Goal: Task Accomplishment & Management: Complete application form

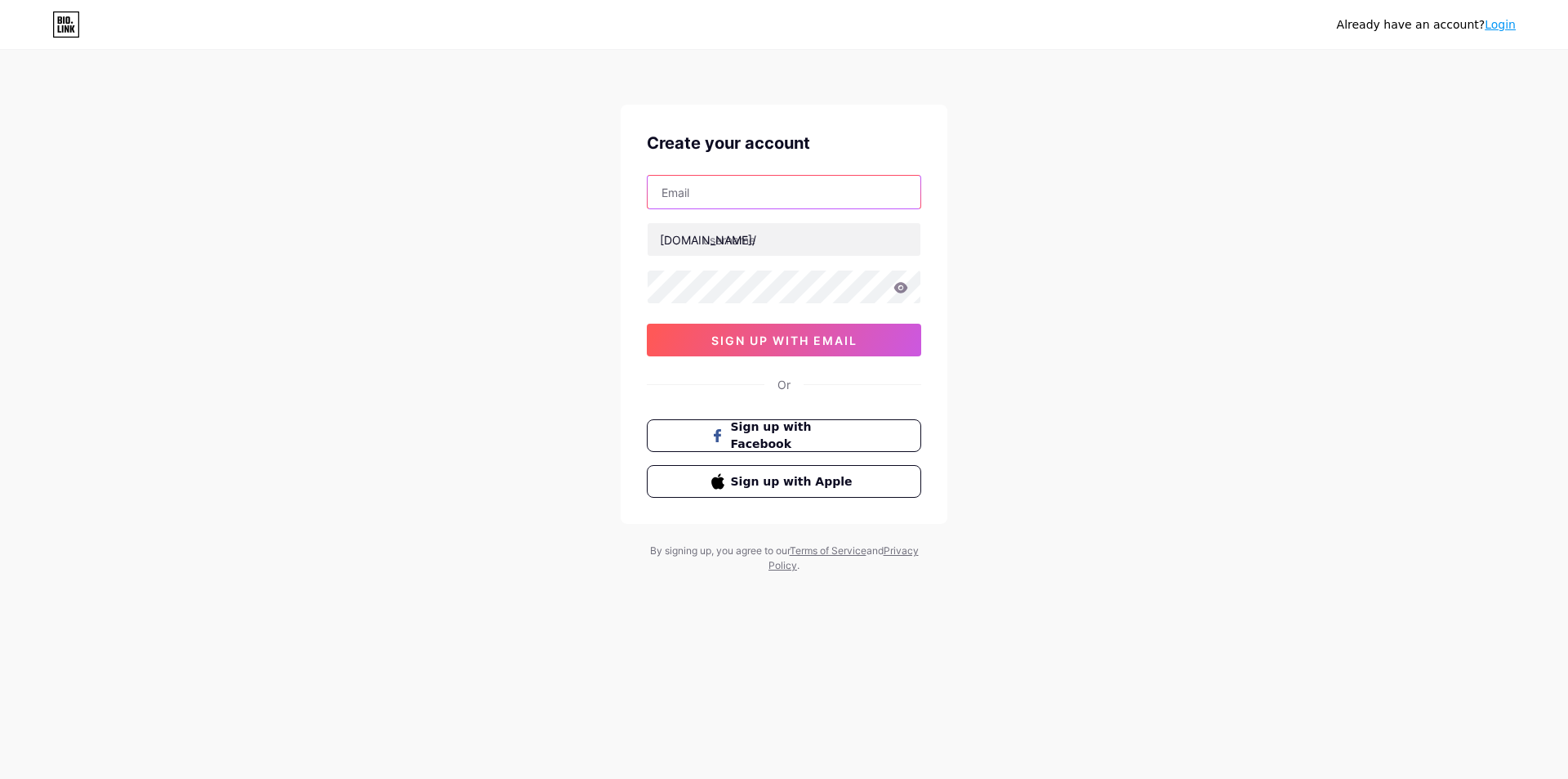
click at [820, 198] on input "text" at bounding box center [784, 192] width 273 height 33
type input "[EMAIL_ADDRESS][DOMAIN_NAME]"
click at [793, 230] on input "text" at bounding box center [784, 239] width 273 height 33
paste input "brushfence"
type input "brushfence"
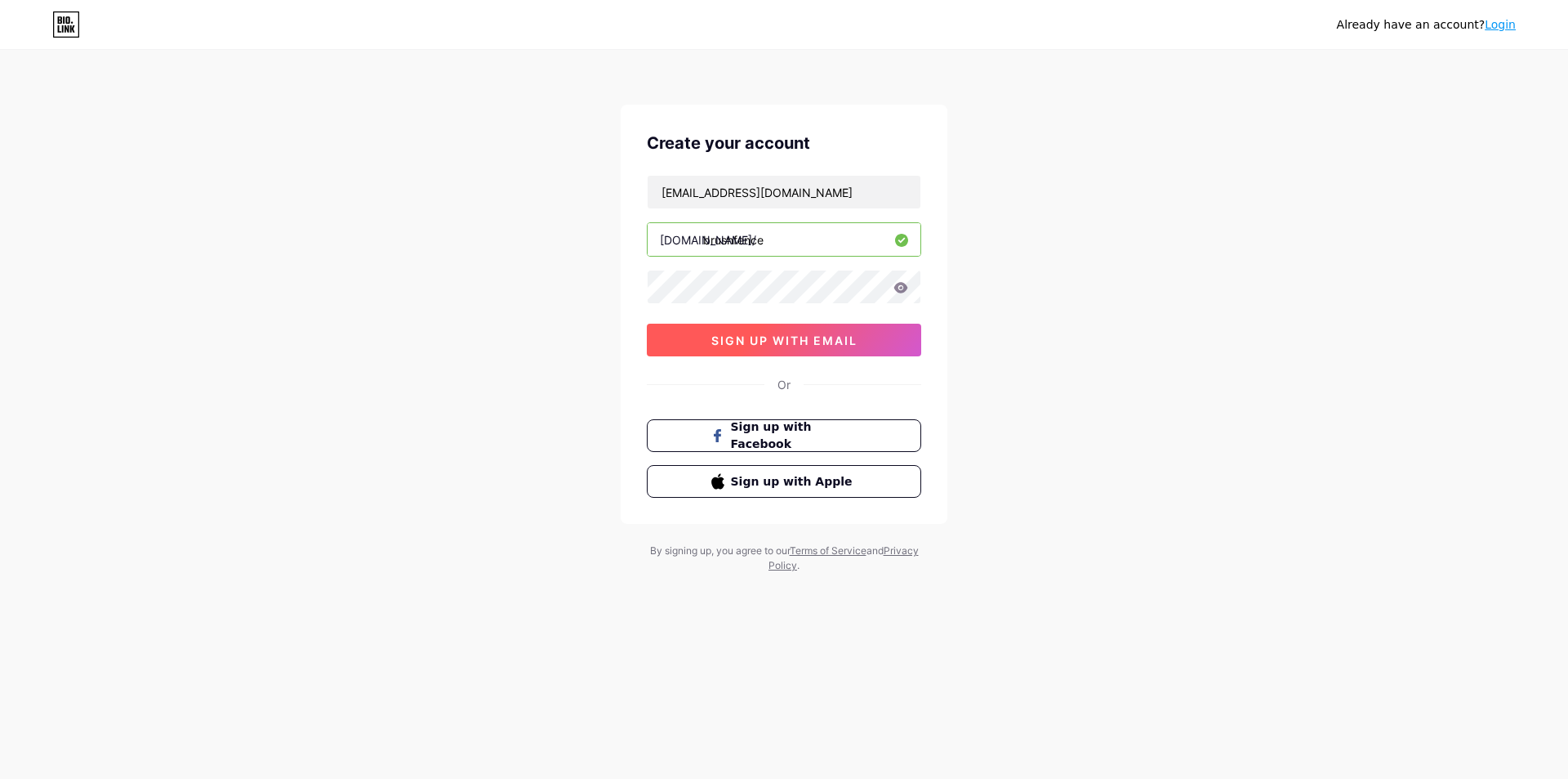
click at [761, 334] on span "sign up with email" at bounding box center [785, 340] width 146 height 14
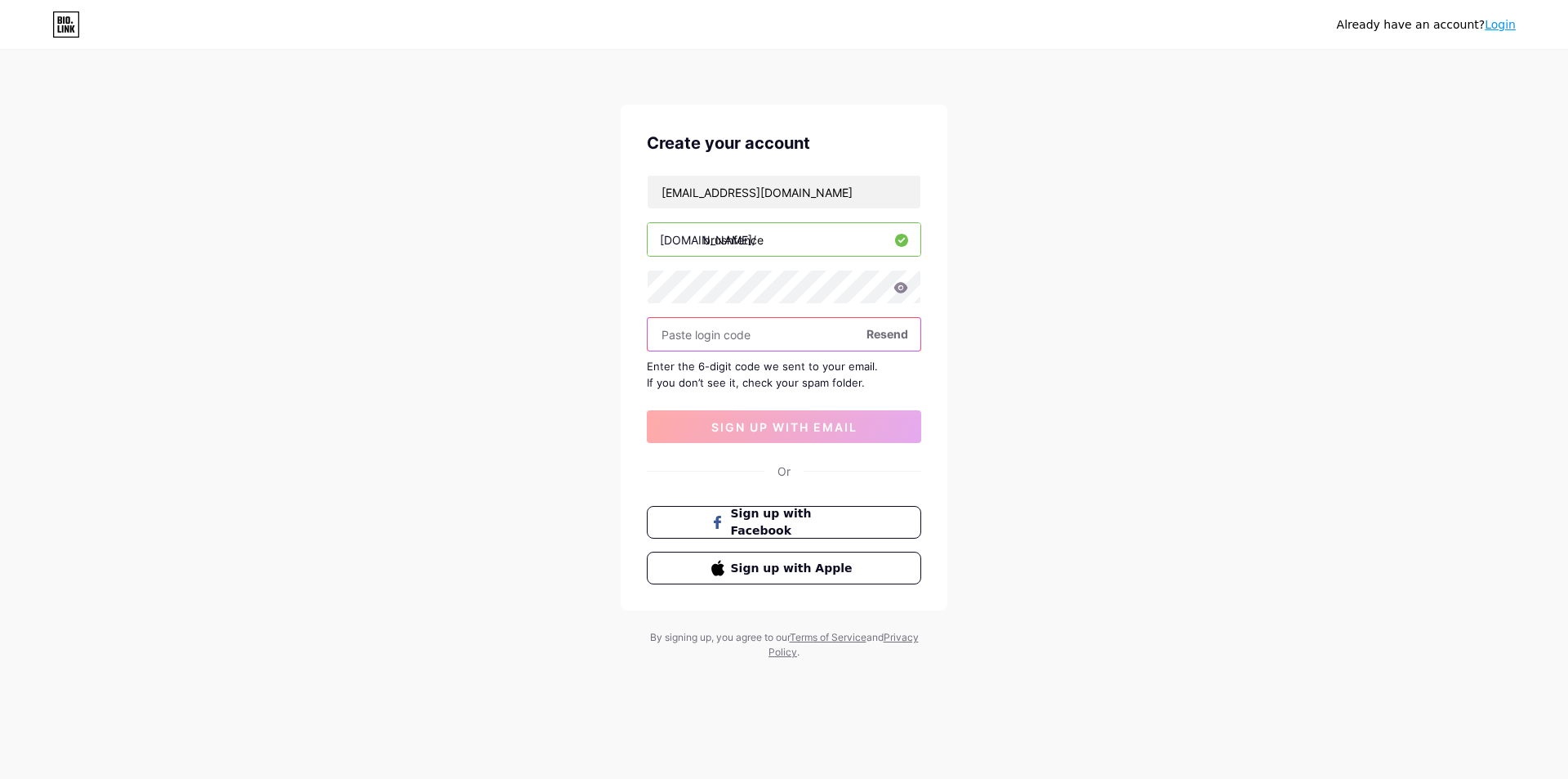
click at [727, 334] on input "text" at bounding box center [784, 334] width 273 height 33
paste input "997186"
type input "997186"
click at [770, 434] on button "sign up with email" at bounding box center [784, 426] width 274 height 33
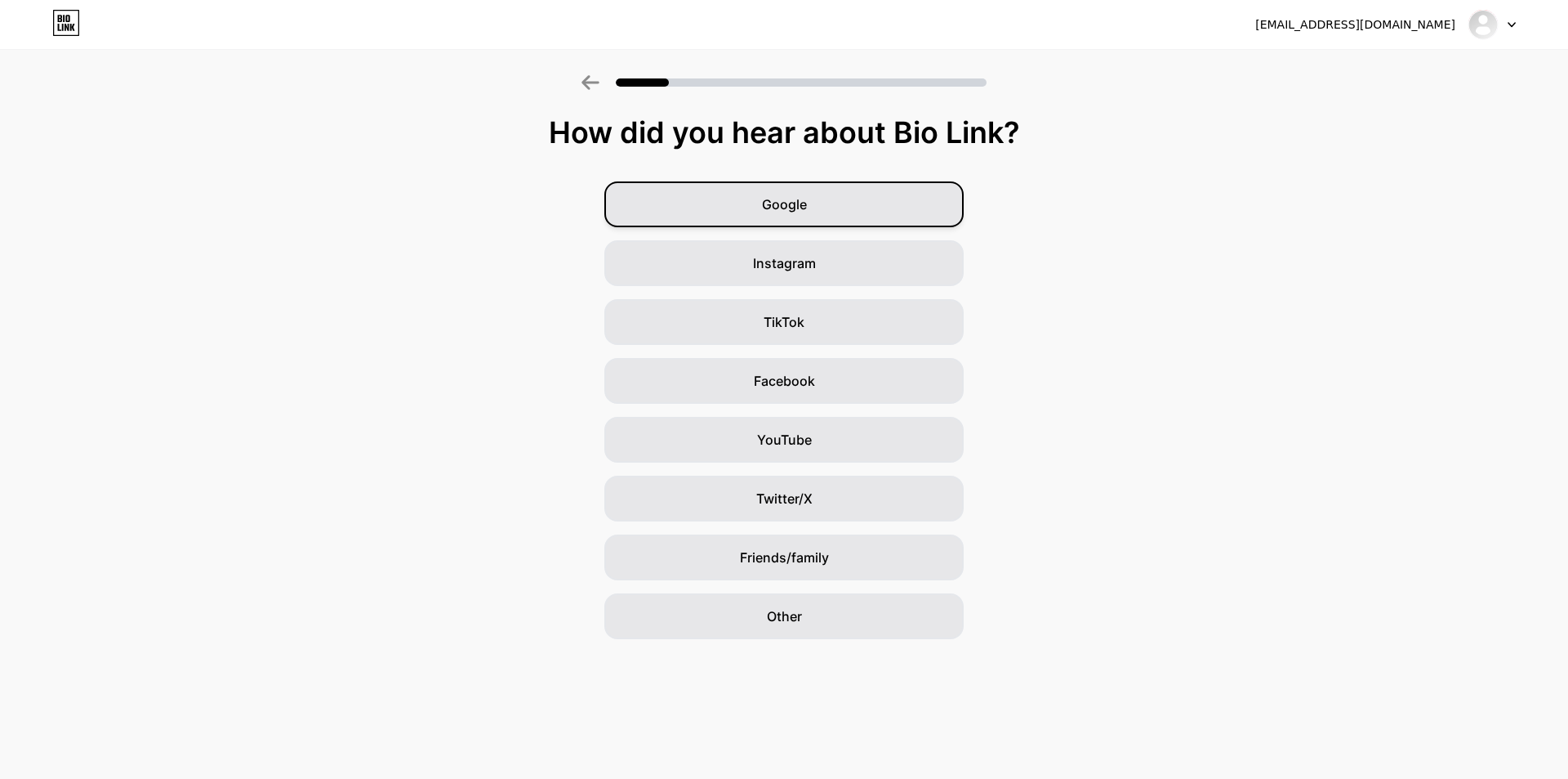
click at [816, 207] on div "Google" at bounding box center [784, 204] width 359 height 46
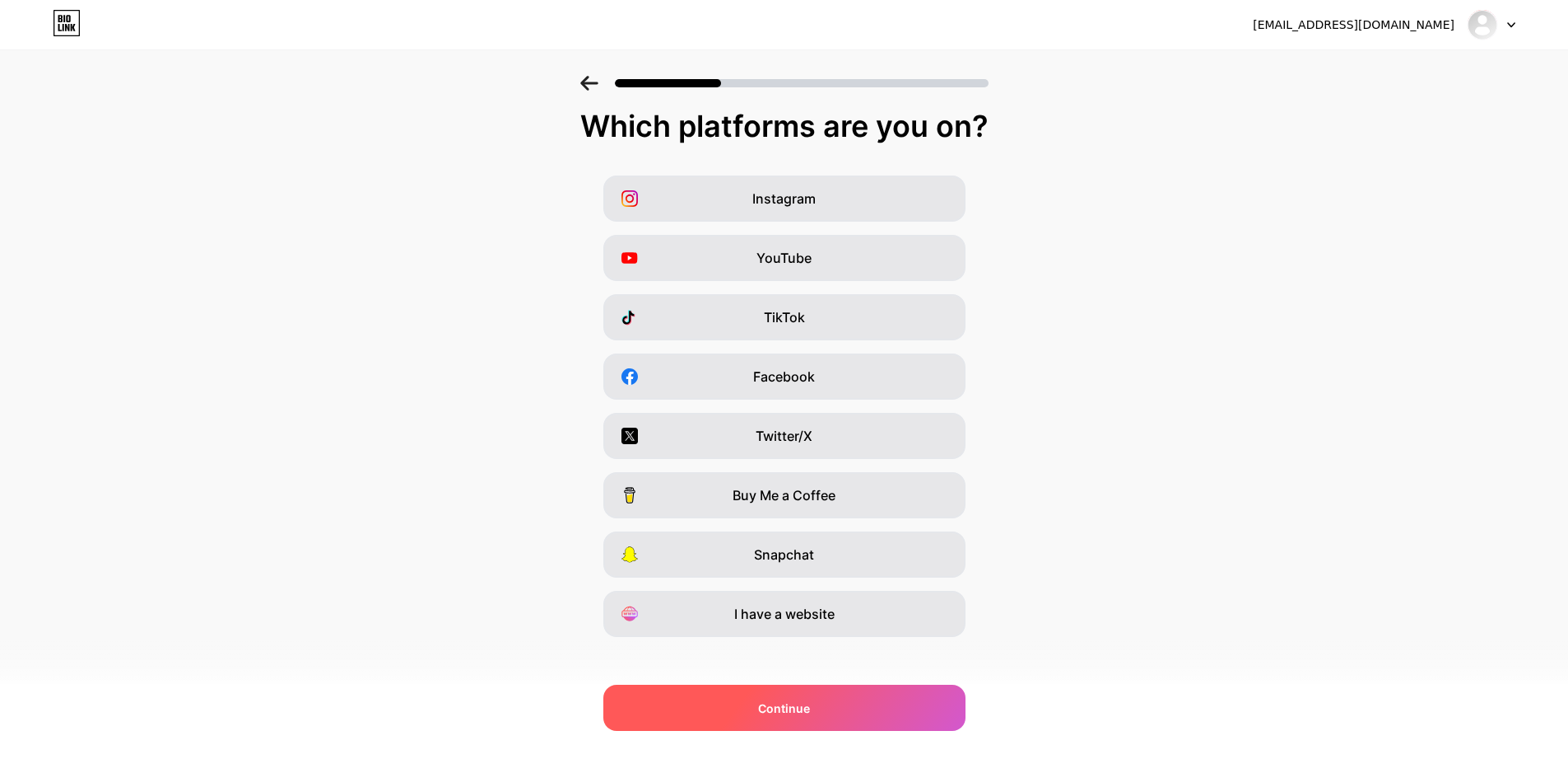
scroll to position [20, 0]
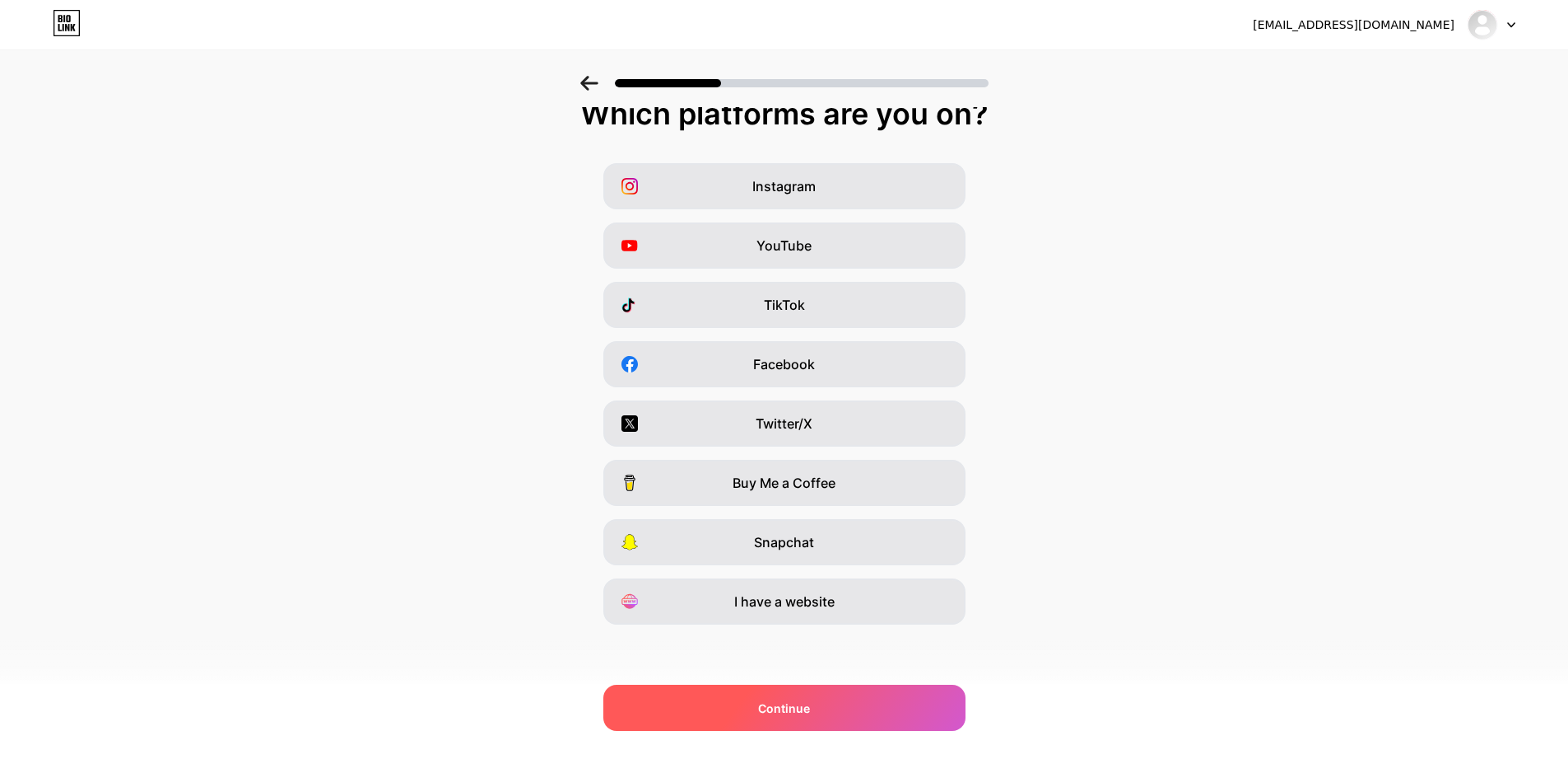
click at [805, 704] on span "Continue" at bounding box center [784, 708] width 52 height 18
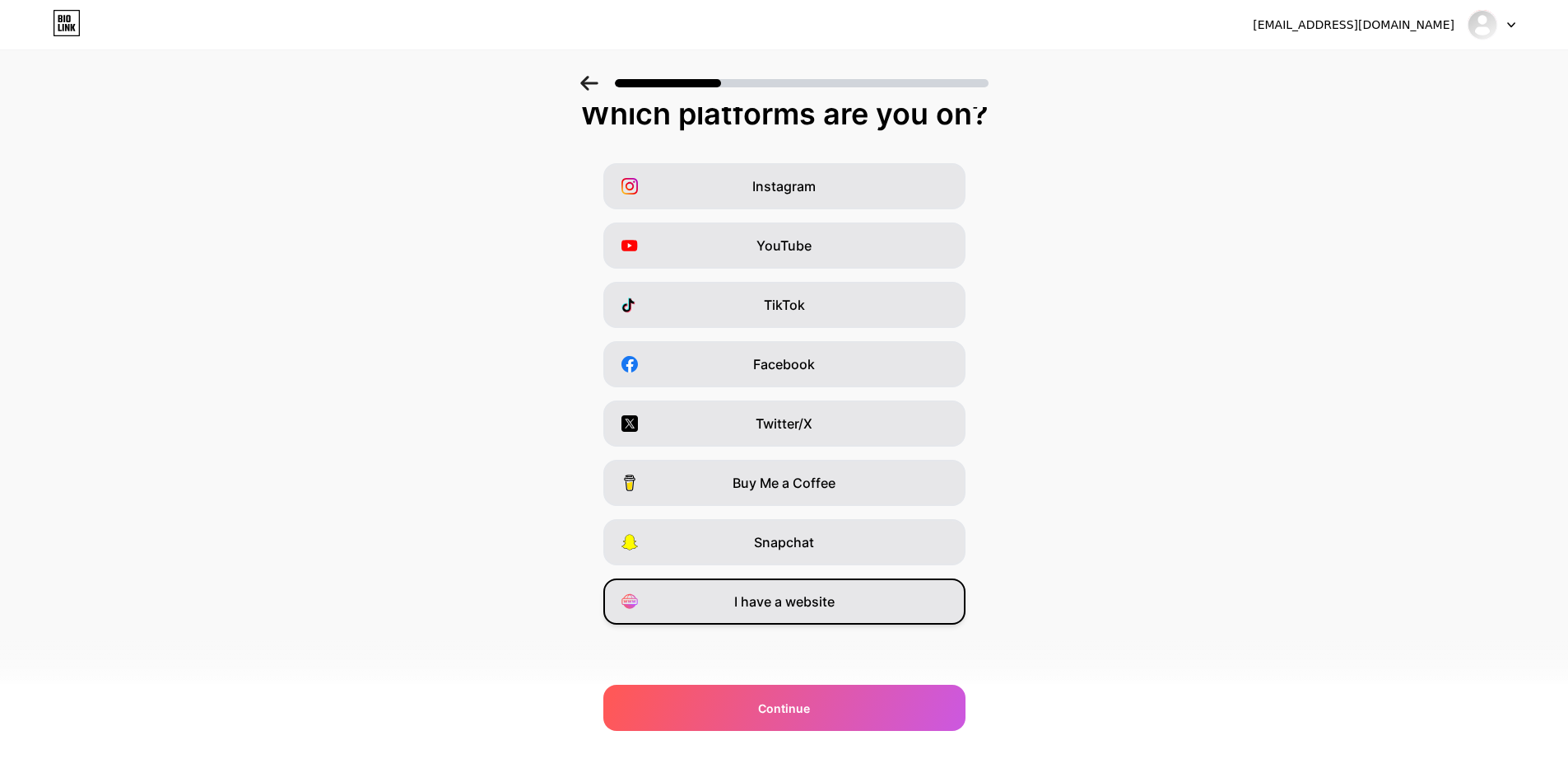
click at [810, 602] on span "I have a website" at bounding box center [784, 601] width 101 height 20
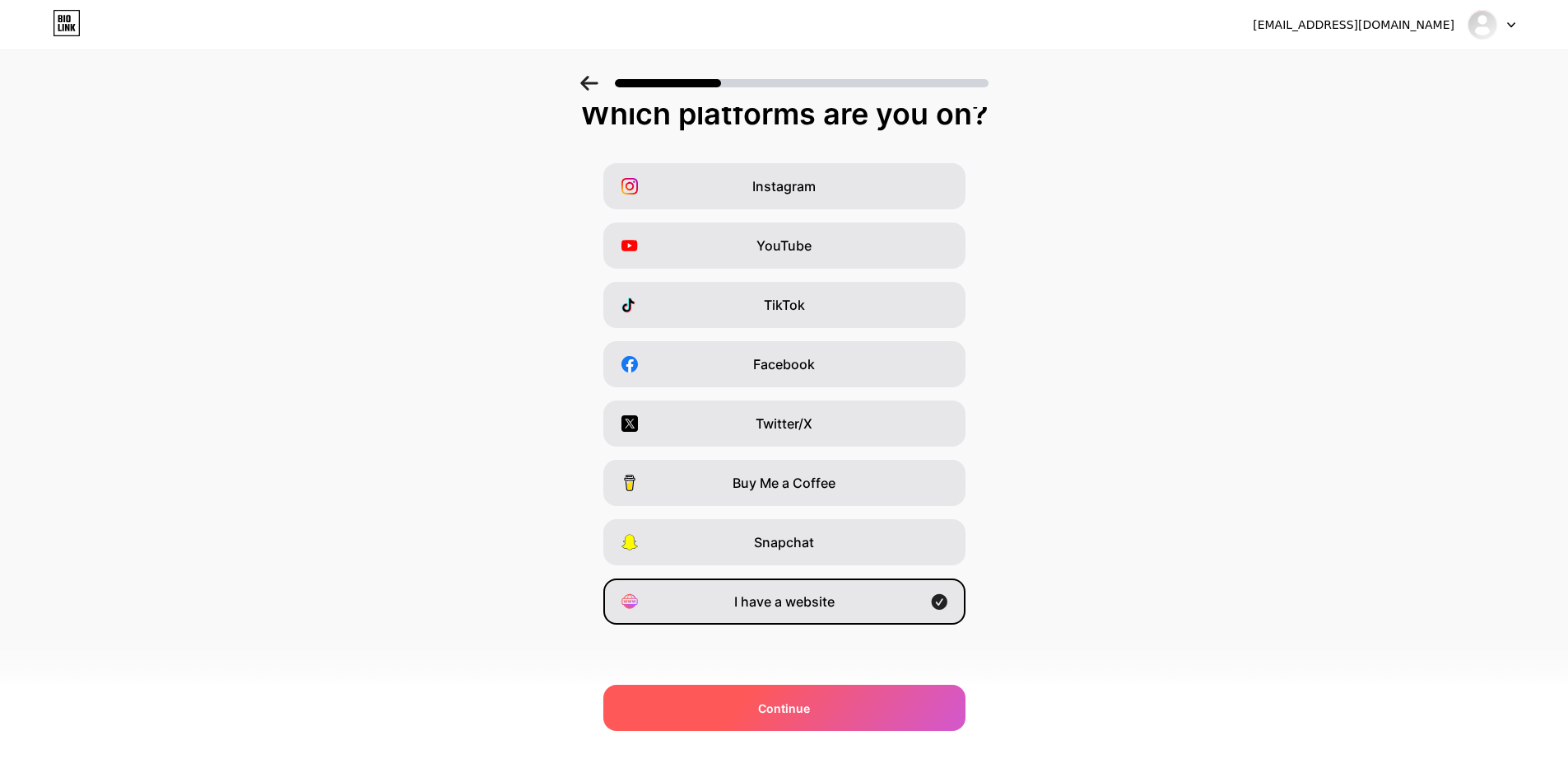
click at [827, 717] on div "Continue" at bounding box center [784, 707] width 362 height 47
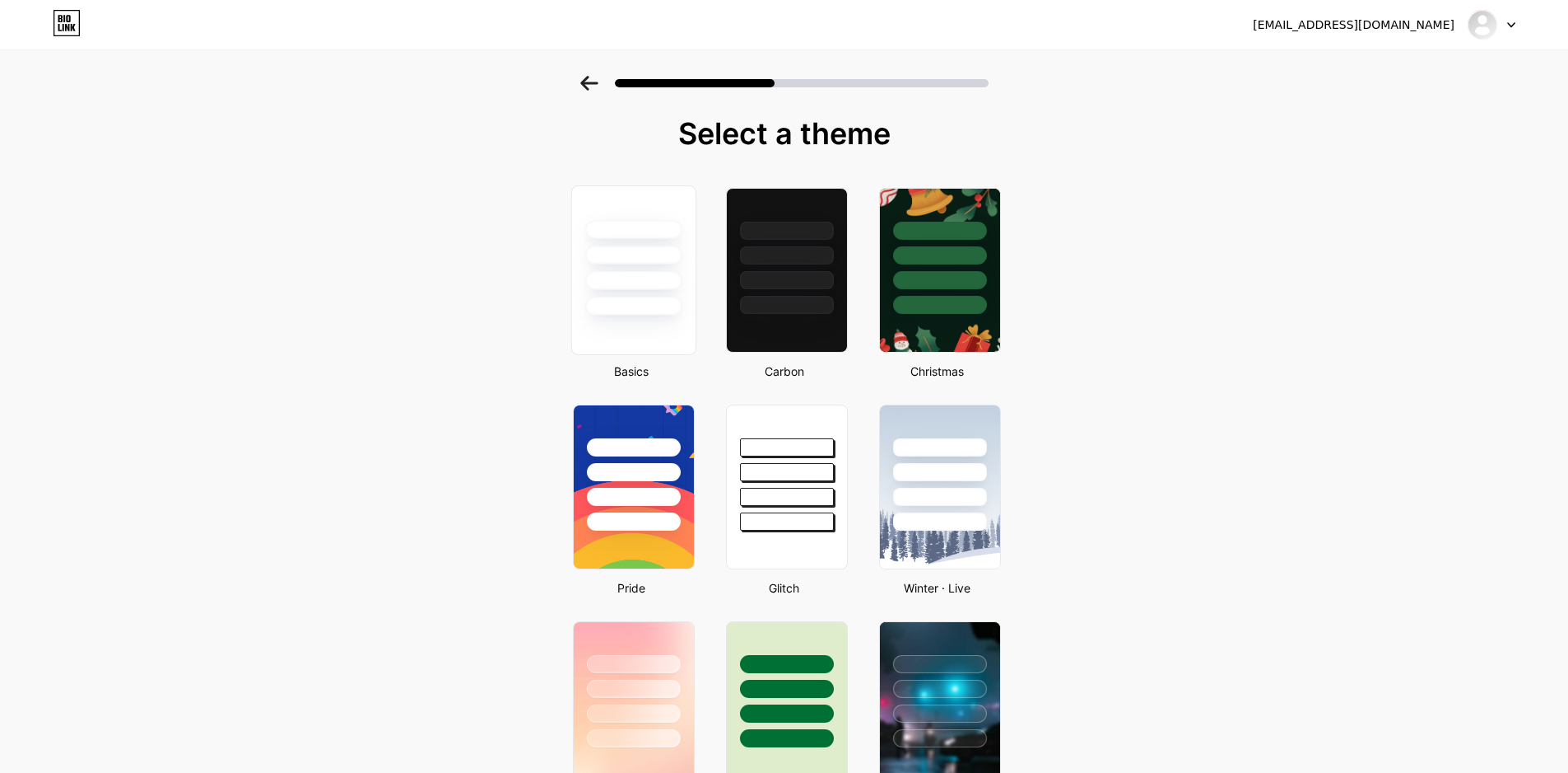
click at [643, 288] on div at bounding box center [633, 281] width 96 height 19
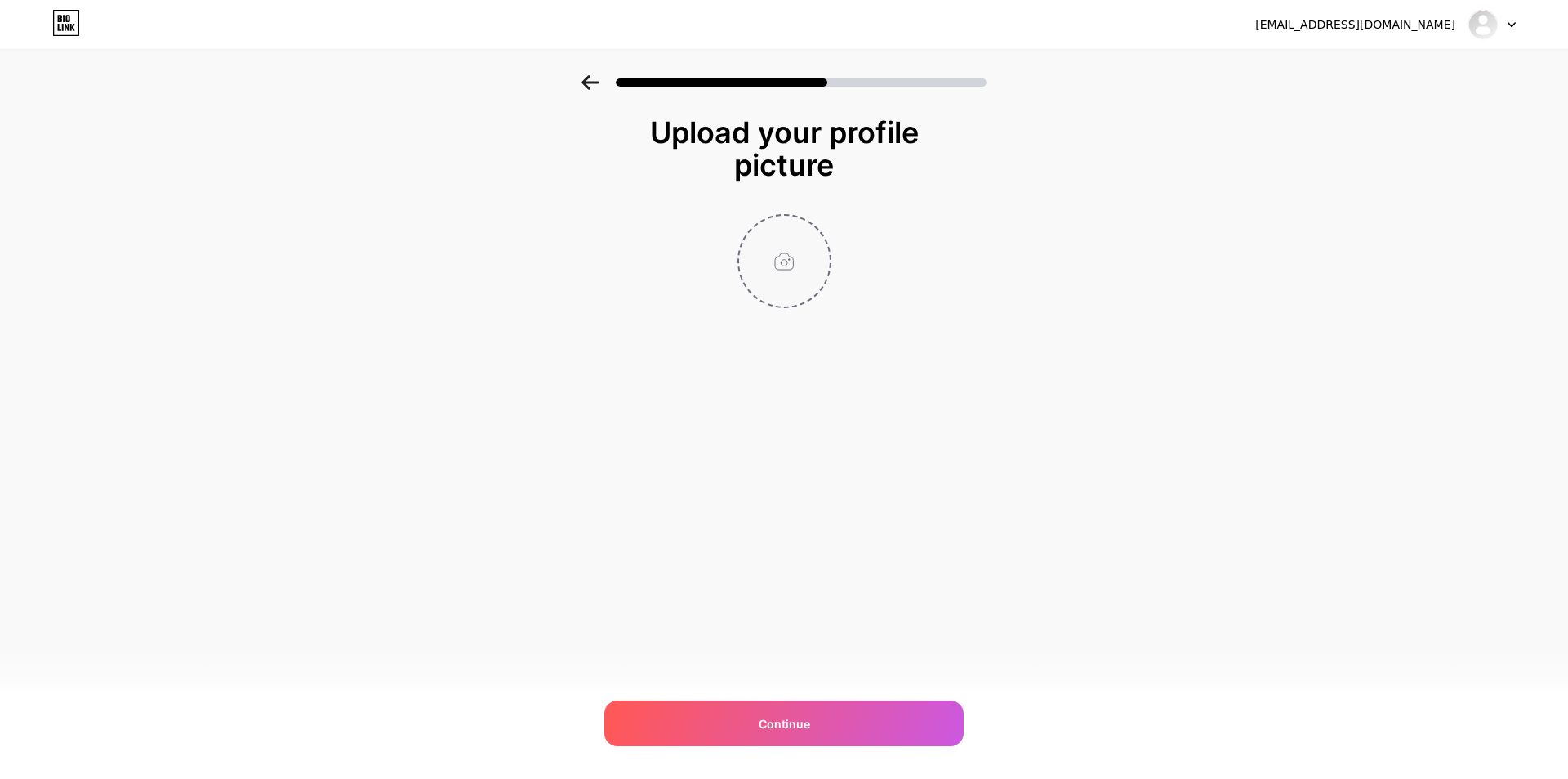
click at [788, 235] on input "file" at bounding box center [785, 261] width 90 height 91
type input "C:\fakepath\Logo.jpg"
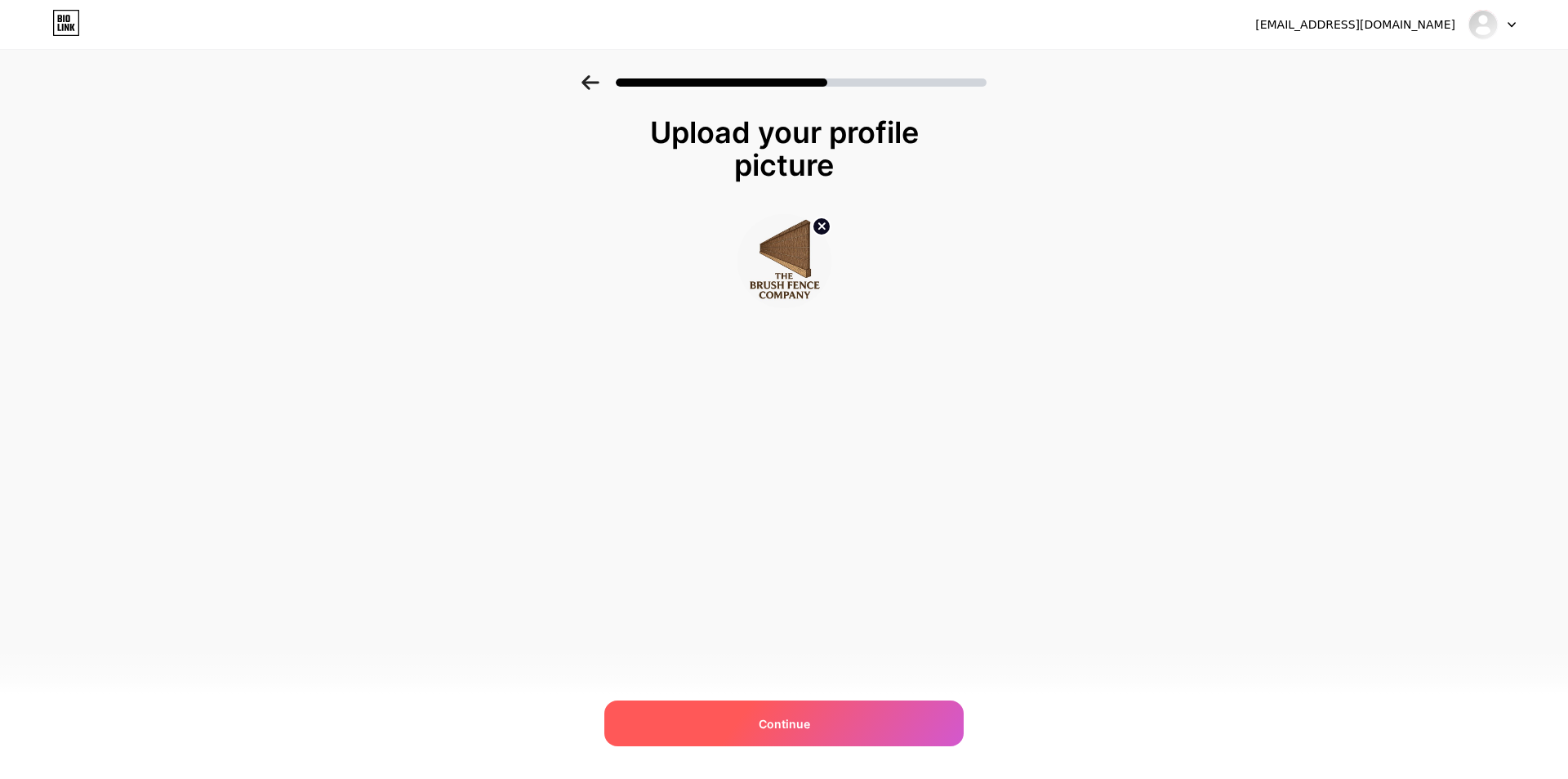
click at [790, 726] on span "Continue" at bounding box center [784, 723] width 51 height 17
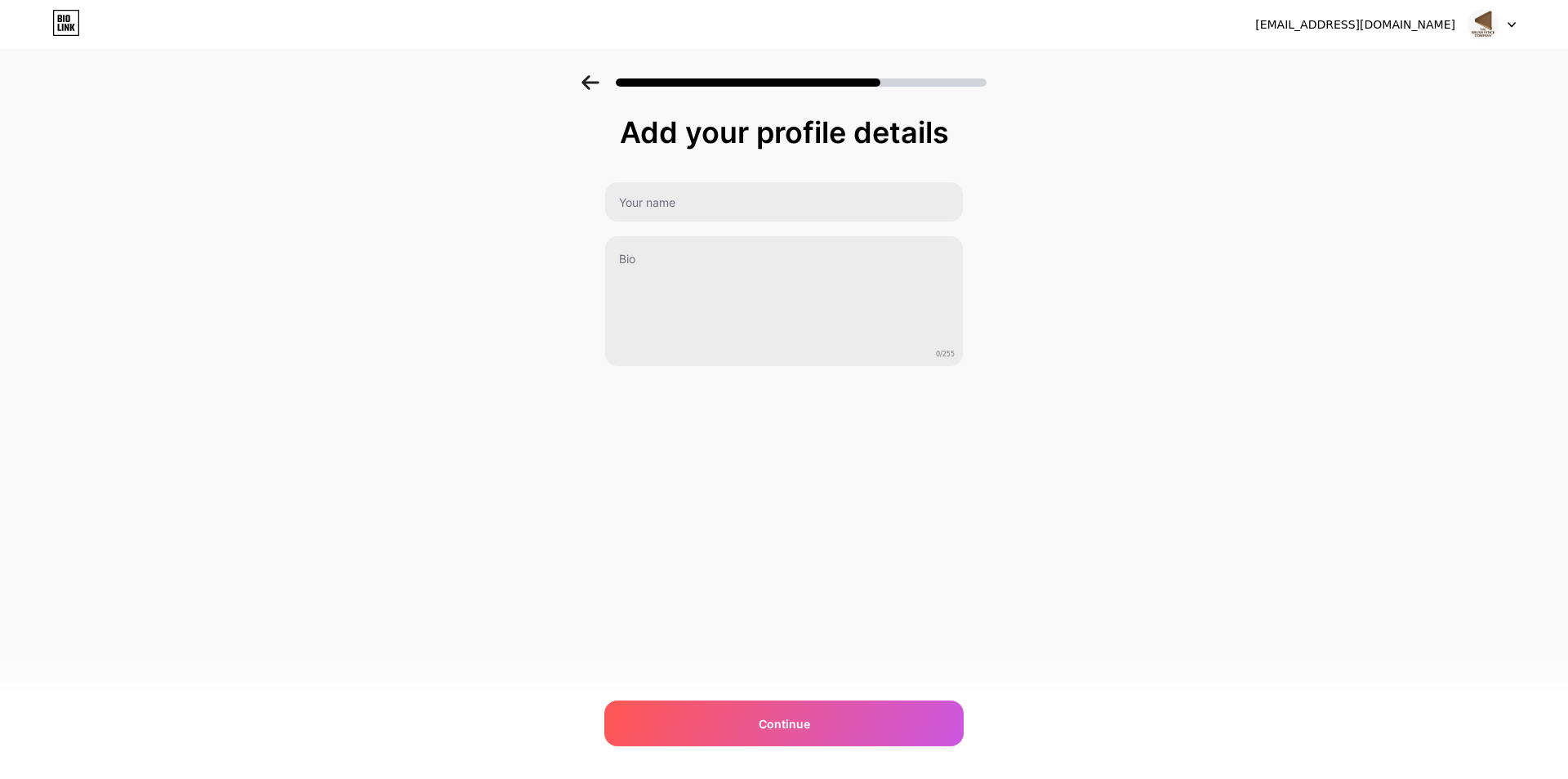
click at [785, 223] on div "0/255" at bounding box center [784, 273] width 359 height 185
click at [781, 190] on input "text" at bounding box center [784, 201] width 358 height 39
paste input "The Brush Fence Company"
type input "The Brush Fence Company"
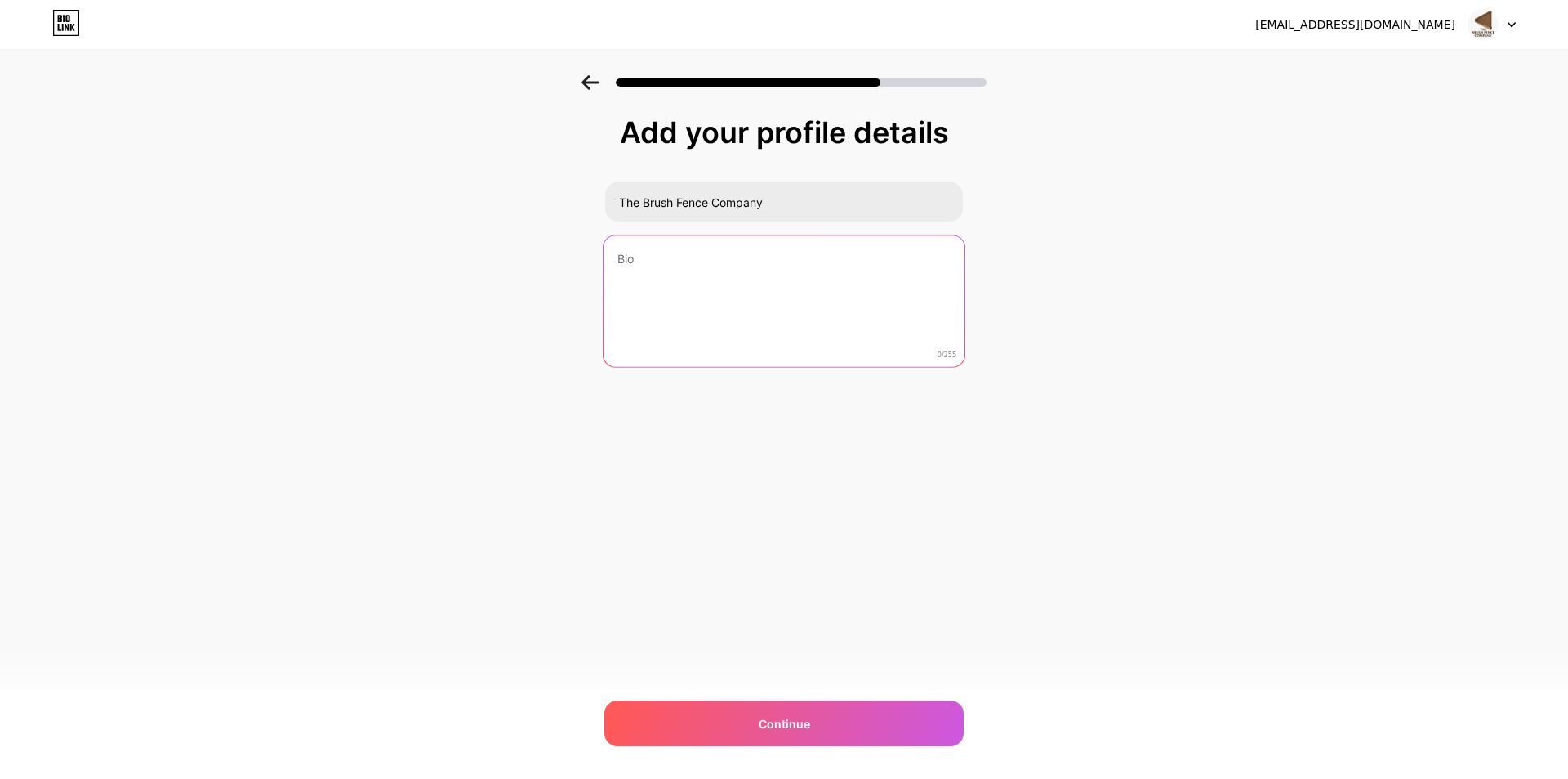
paste textarea "Get the best quality fencing services from trusted professionals at [DOMAIN_NAM…"
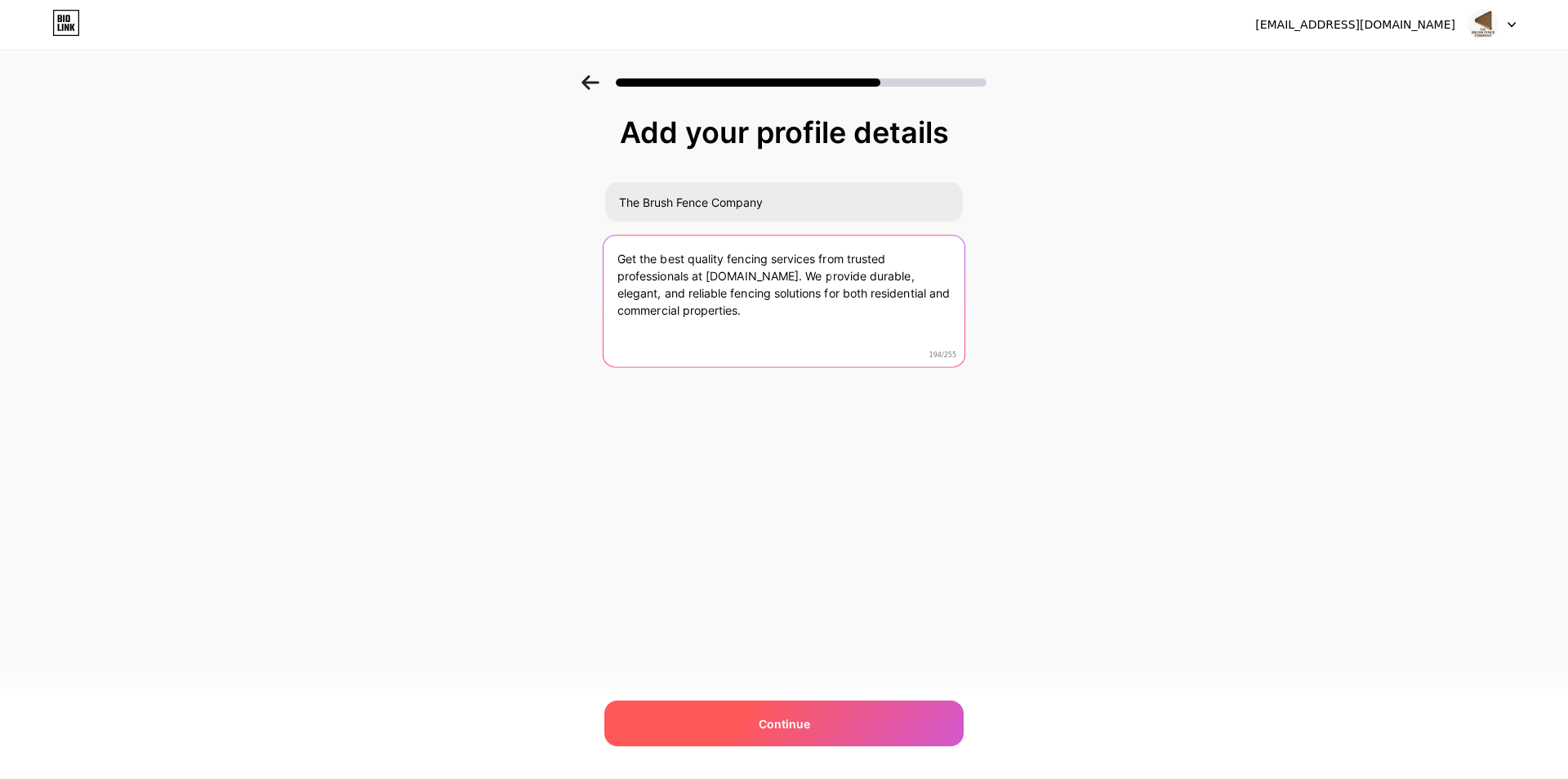
type textarea "Get the best quality fencing services from trusted professionals at [DOMAIN_NAM…"
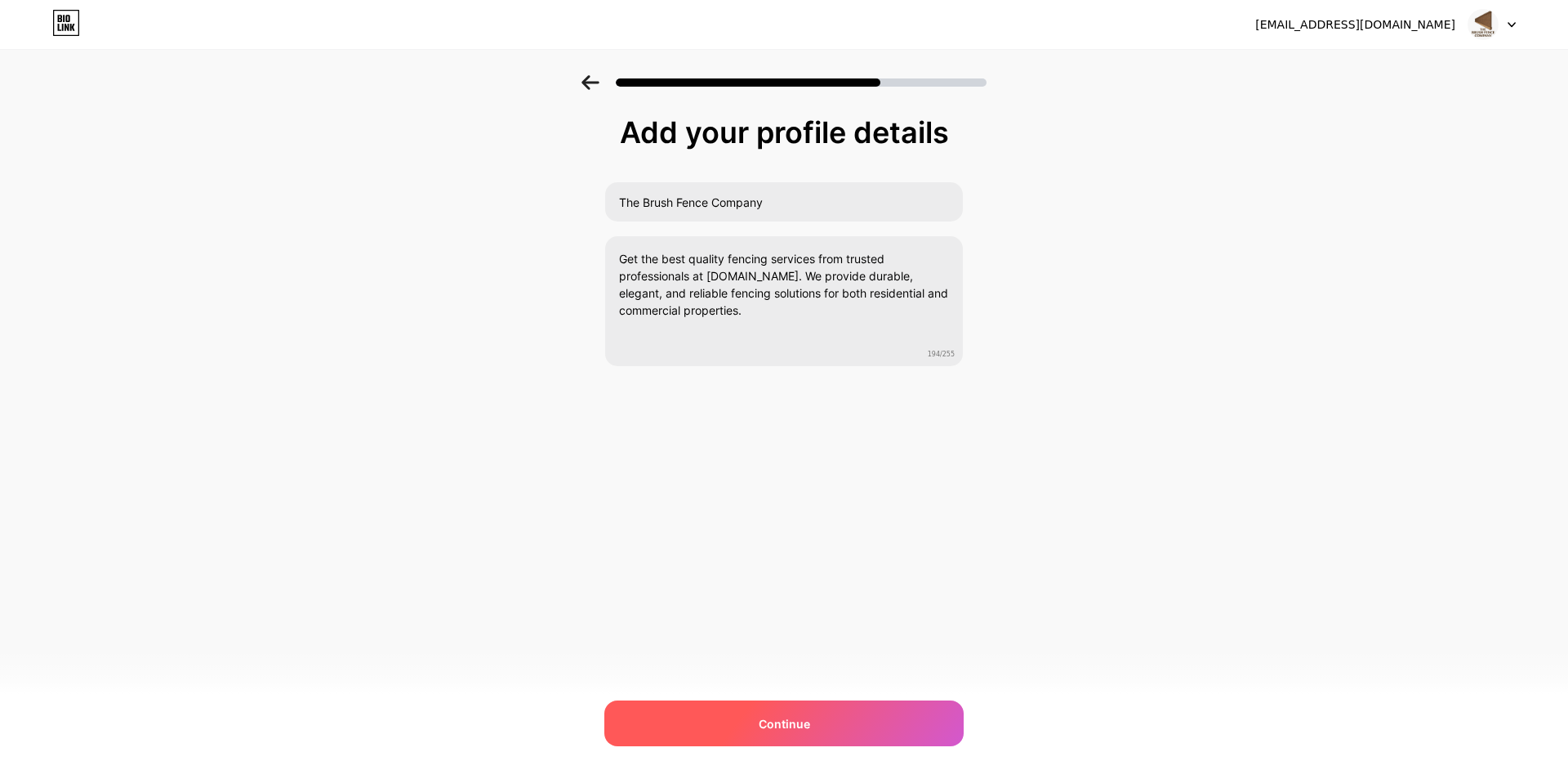
click at [792, 706] on div "Continue" at bounding box center [784, 723] width 359 height 46
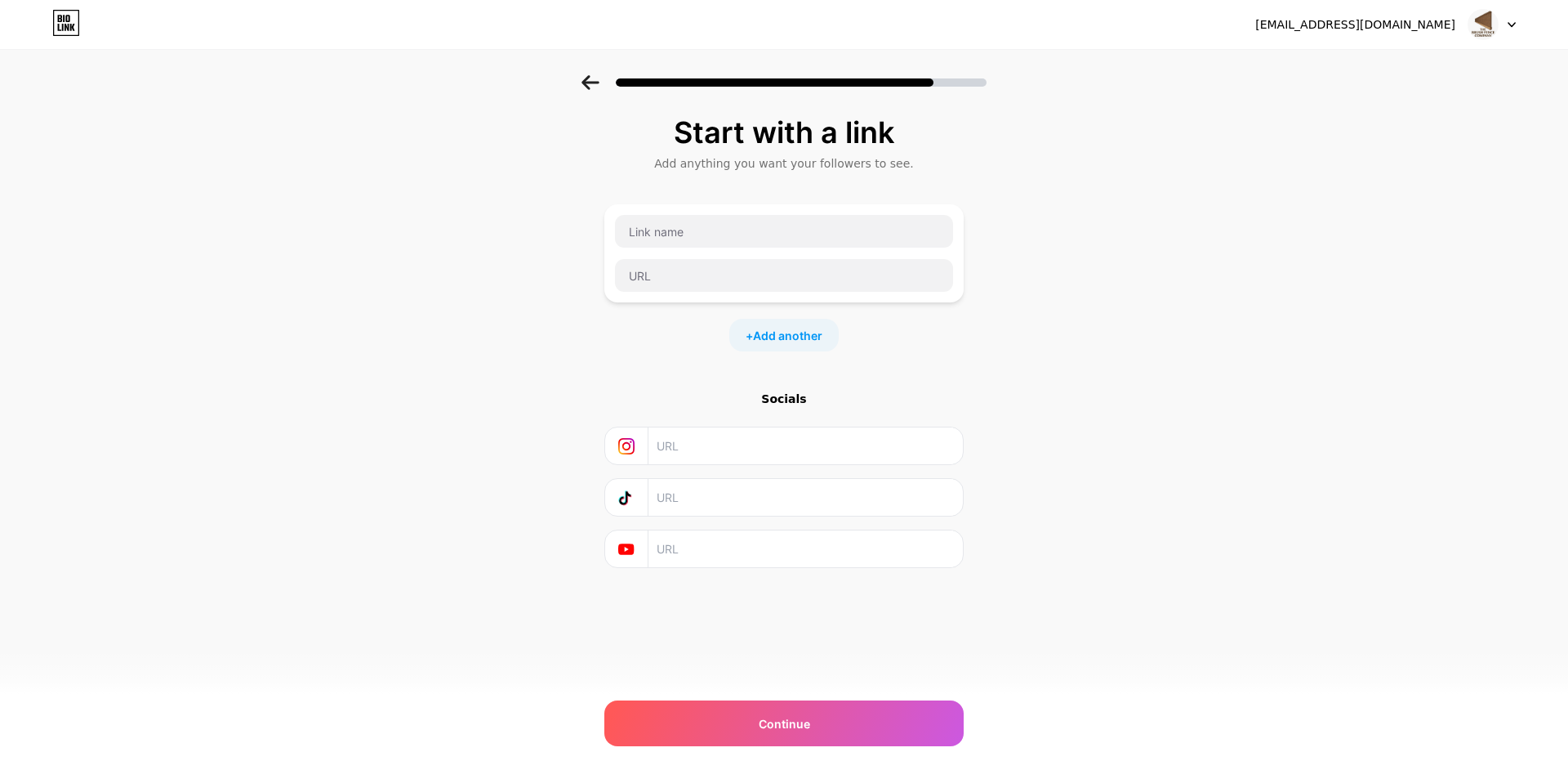
click at [953, 413] on div "Socials" at bounding box center [784, 480] width 359 height 178
click at [872, 245] on input "text" at bounding box center [784, 232] width 338 height 33
click at [770, 218] on input "text" at bounding box center [784, 232] width 338 height 33
paste input "The Brush Fence Company"
type input "w"
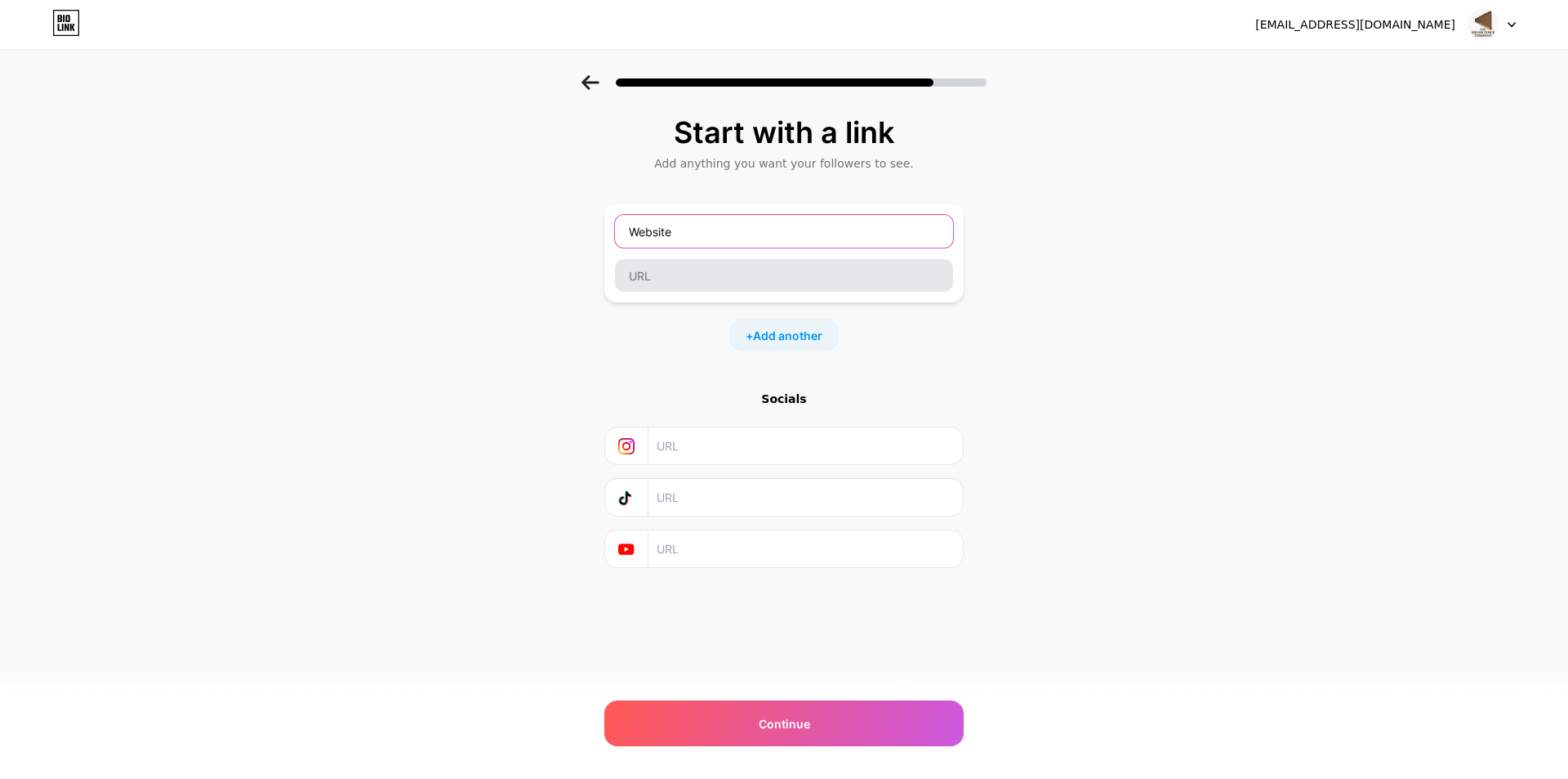
type input "Website"
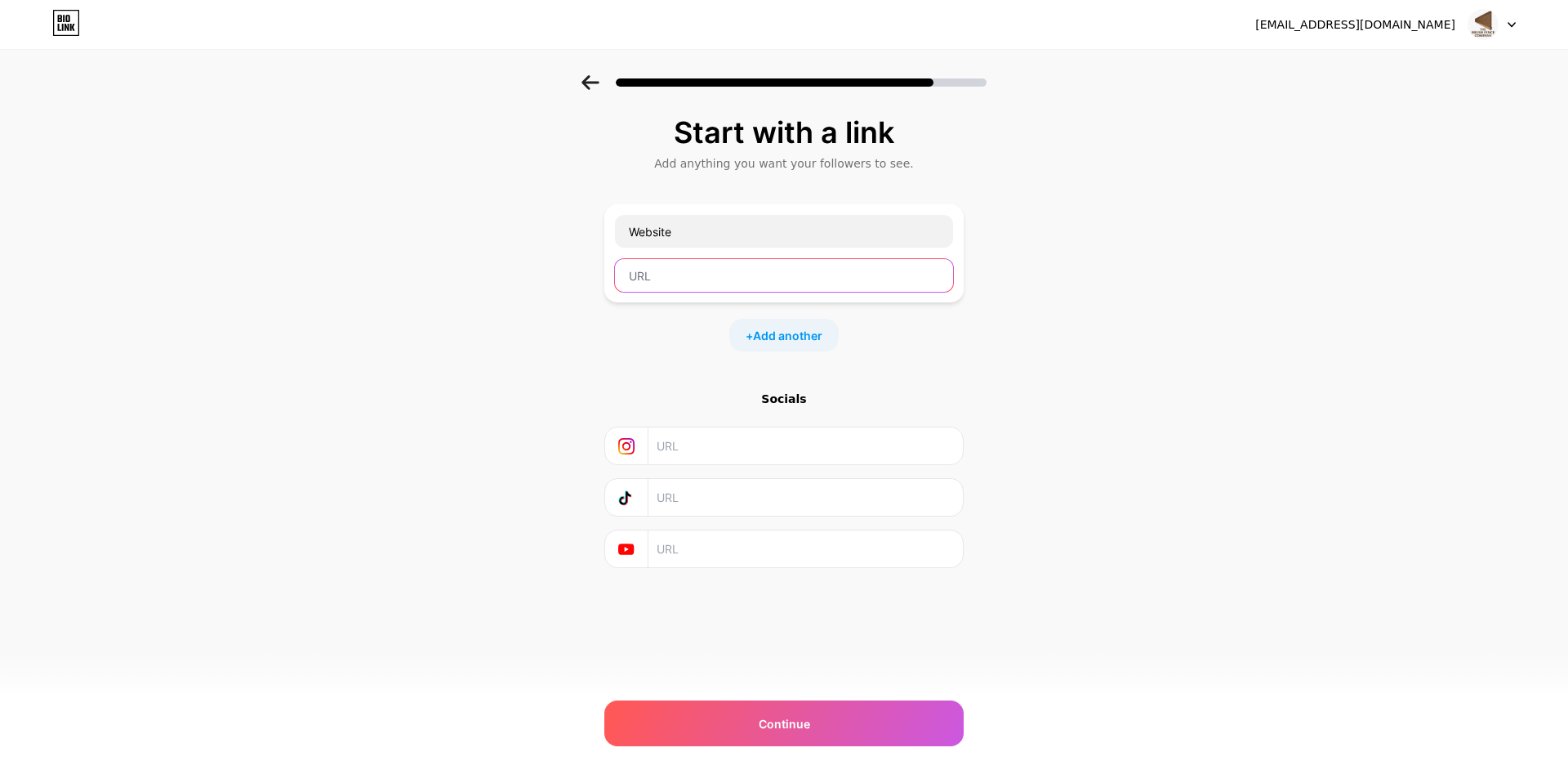
click at [729, 285] on input "text" at bounding box center [784, 276] width 338 height 33
paste input "[URL][DOMAIN_NAME]"
type input "[URL][DOMAIN_NAME]"
click at [1101, 427] on div "Start with a link Add anything you want your followers to see. Website [URL][DO…" at bounding box center [784, 362] width 1568 height 574
click at [740, 455] on input "text" at bounding box center [805, 446] width 297 height 37
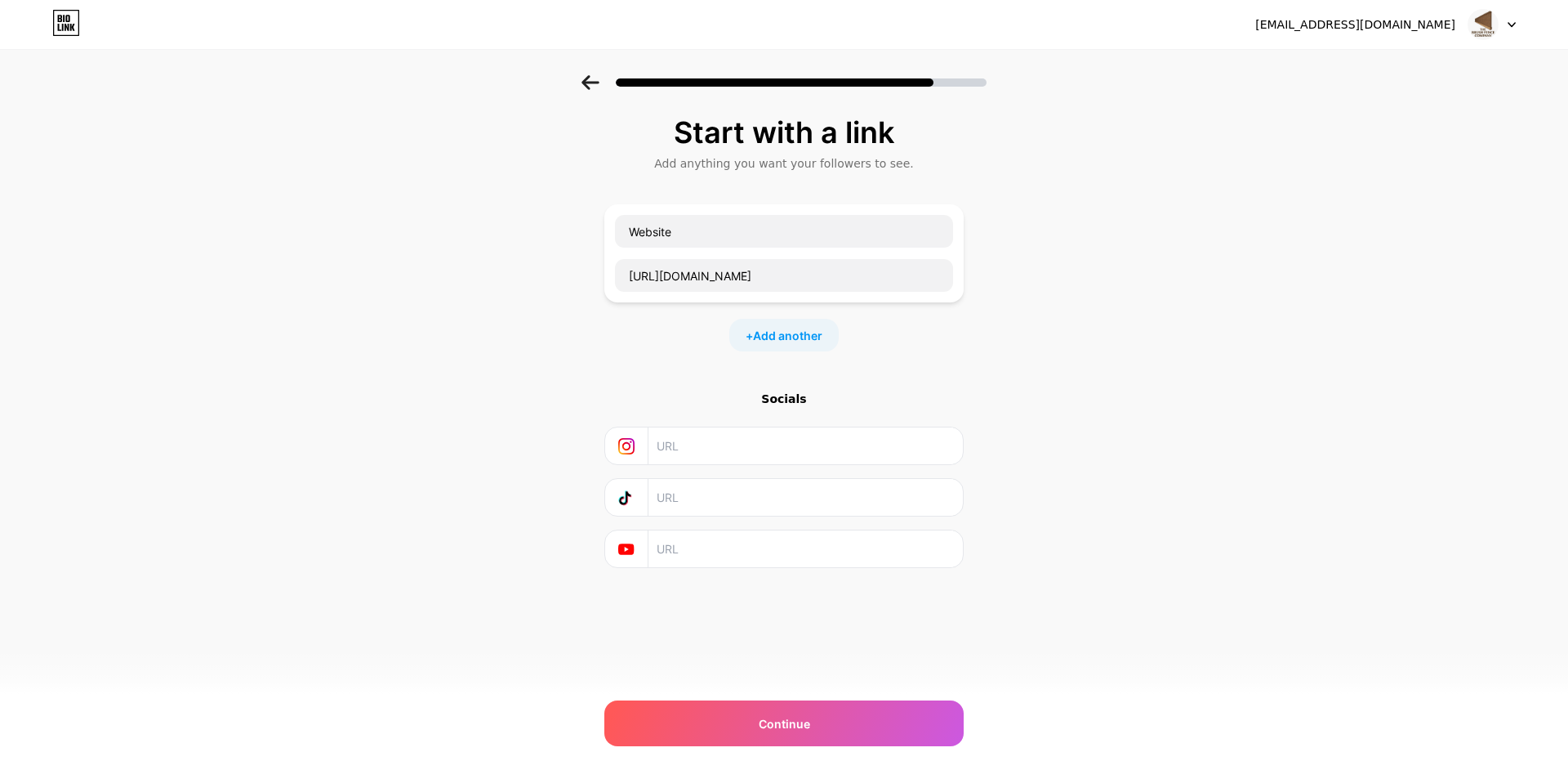
drag, startPoint x: 788, startPoint y: 397, endPoint x: 802, endPoint y: 332, distance: 66.5
click at [787, 397] on div "Socials" at bounding box center [784, 399] width 359 height 17
click at [1191, 547] on div "Start with a link Add anything you want your followers to see. Website [URL][DO…" at bounding box center [784, 362] width 1568 height 574
click at [653, 462] on div at bounding box center [784, 446] width 338 height 37
click at [677, 527] on div "Socials" at bounding box center [784, 480] width 359 height 178
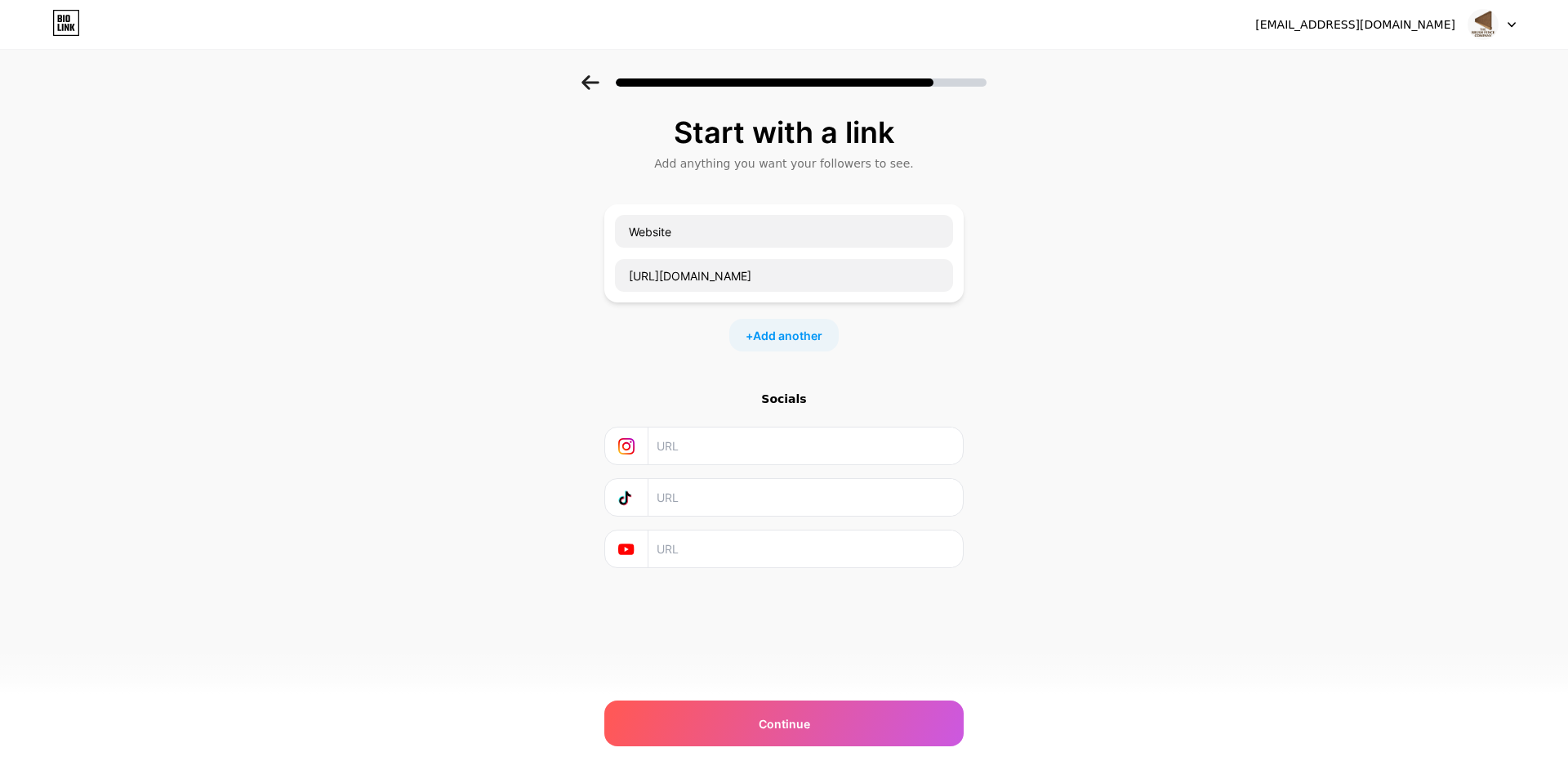
click at [695, 541] on input "text" at bounding box center [805, 548] width 297 height 37
click at [842, 715] on div "Continue" at bounding box center [784, 723] width 359 height 46
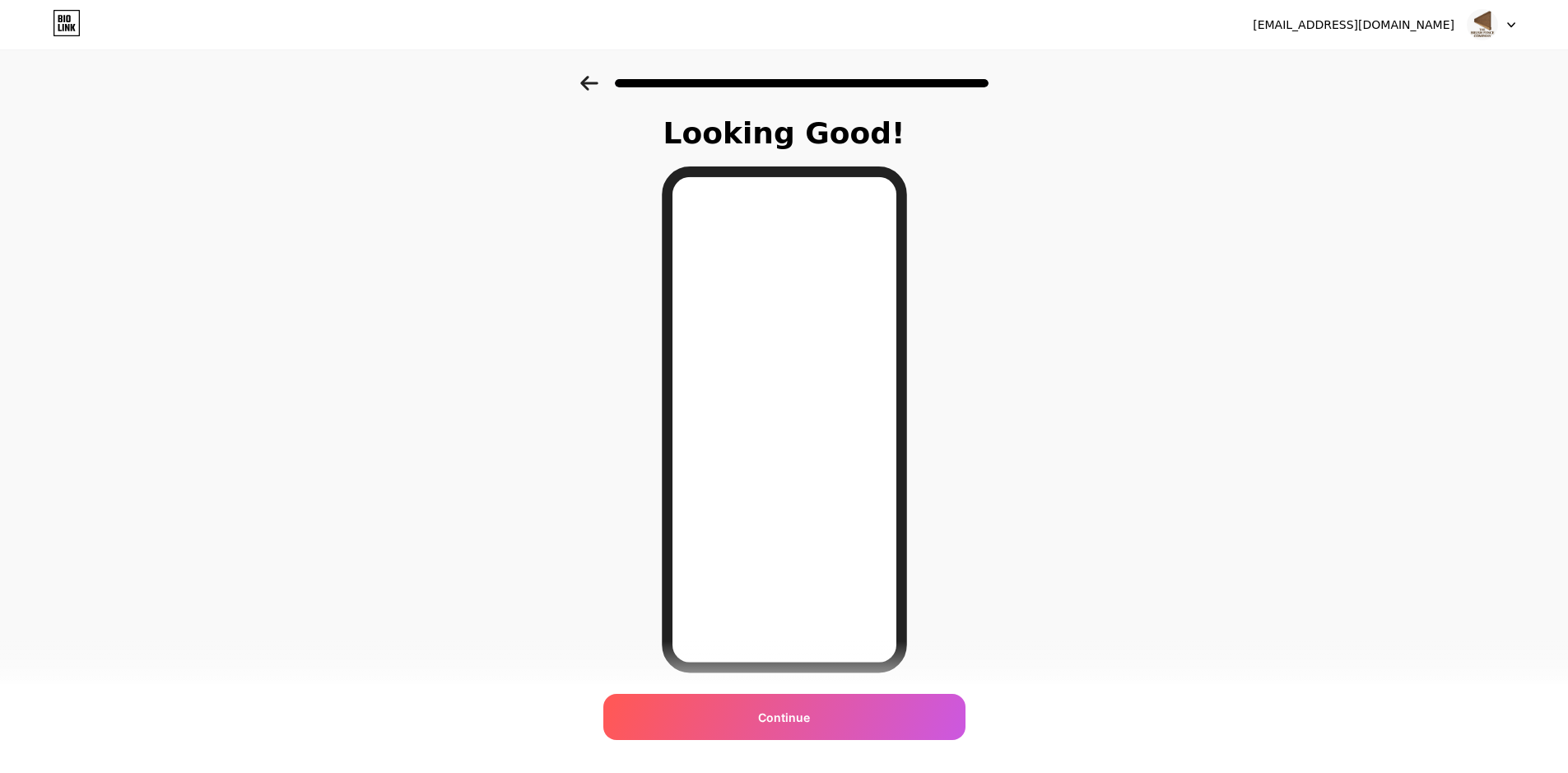
drag, startPoint x: 681, startPoint y: 138, endPoint x: 1128, endPoint y: 154, distance: 447.3
click at [1125, 152] on div "Looking Good! Continue" at bounding box center [784, 419] width 1568 height 686
click at [1384, 414] on div "Looking Good! Continue" at bounding box center [784, 419] width 1568 height 686
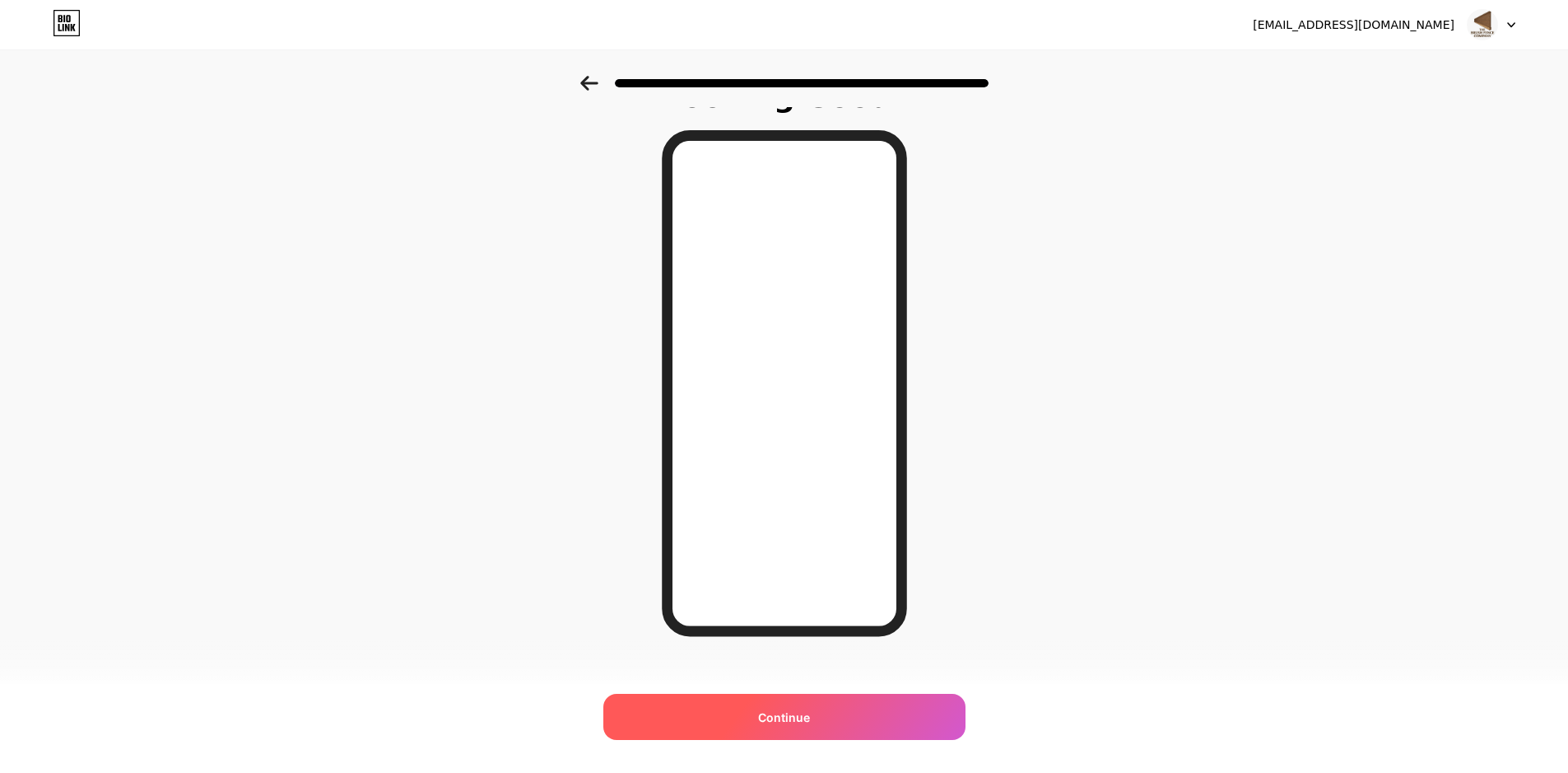
scroll to position [55, 0]
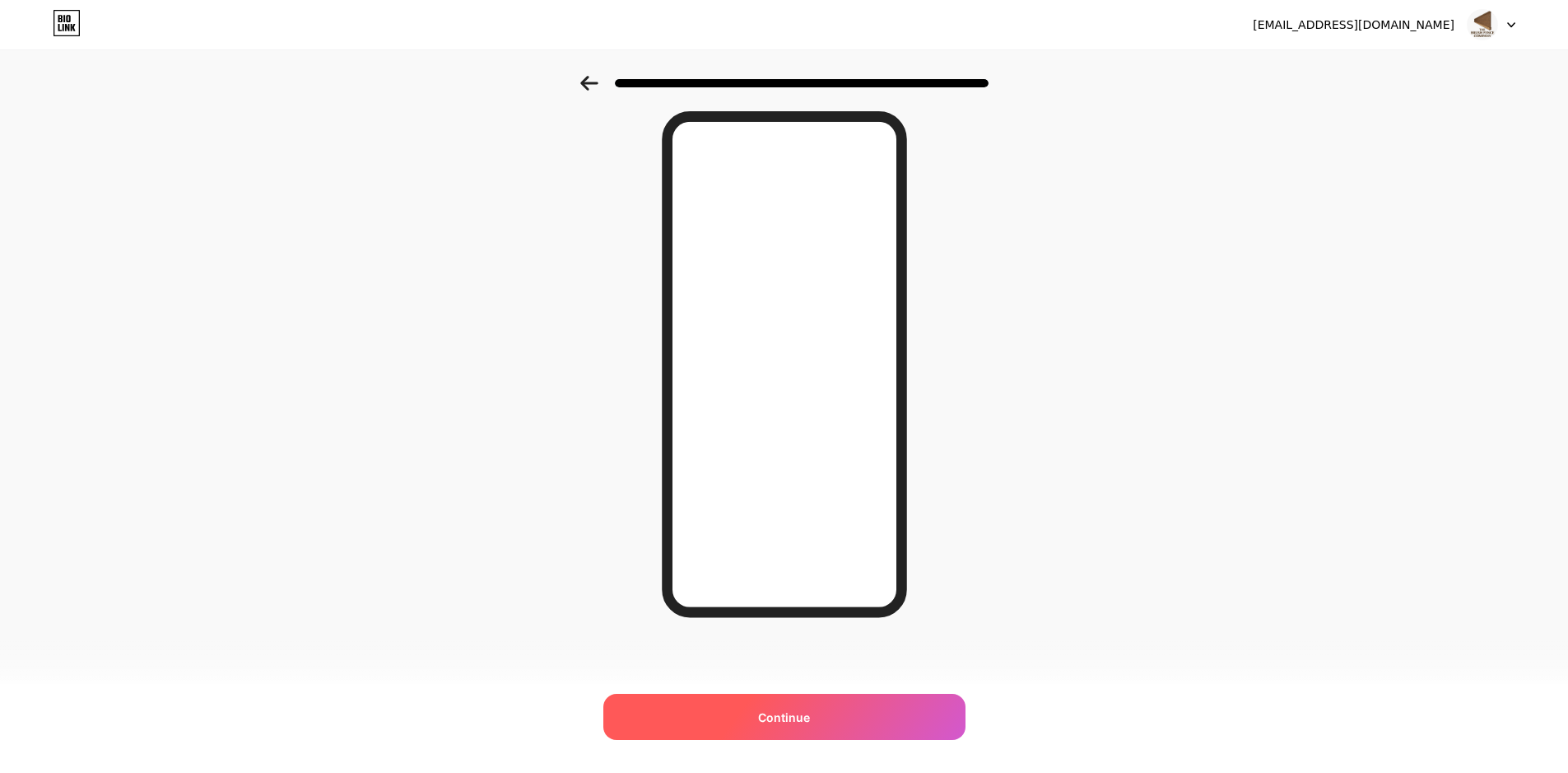
click at [865, 705] on div "Continue" at bounding box center [784, 716] width 362 height 47
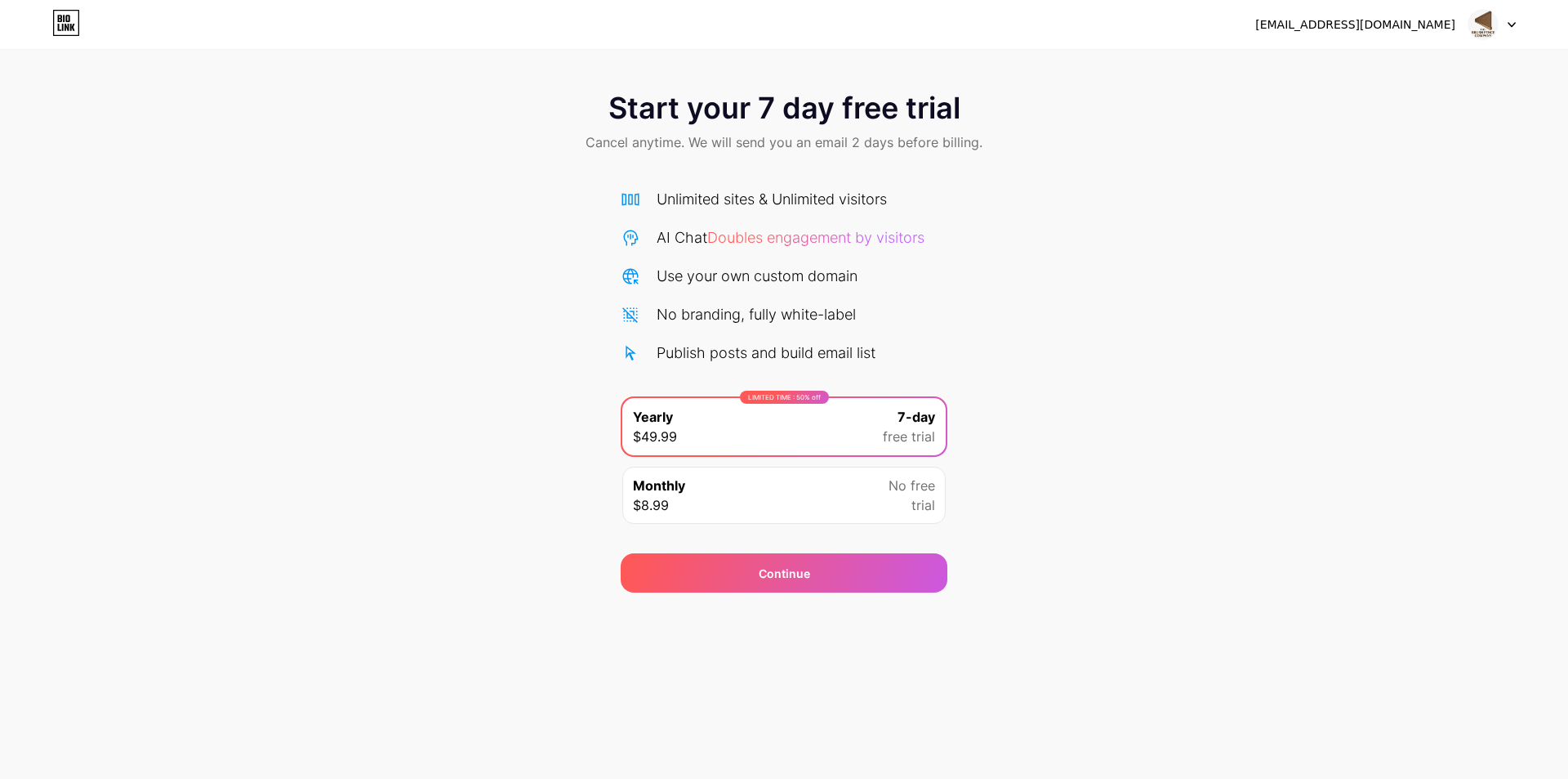
click at [1488, 23] on img at bounding box center [1484, 24] width 31 height 31
click at [1306, 24] on div "[EMAIL_ADDRESS][DOMAIN_NAME]" at bounding box center [1356, 25] width 200 height 17
click at [64, 25] on icon at bounding box center [66, 27] width 4 height 7
click at [1486, 24] on img at bounding box center [1484, 24] width 31 height 31
drag, startPoint x: 1384, startPoint y: 353, endPoint x: 1224, endPoint y: 56, distance: 337.4
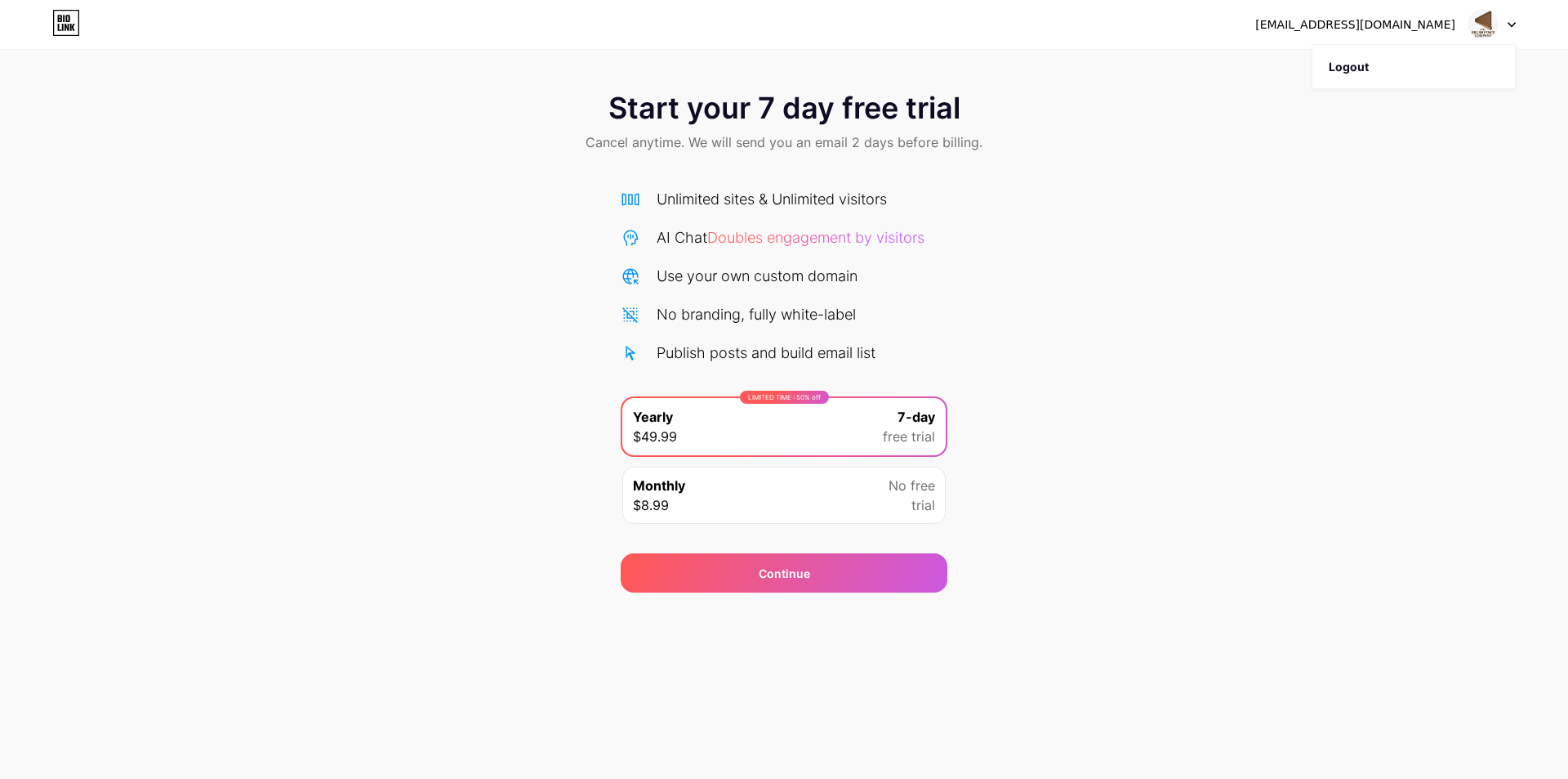
click at [1384, 353] on div "Start your 7 day free trial Cancel anytime. We will send you an email 2 days be…" at bounding box center [784, 333] width 1568 height 517
